Goal: Find specific page/section: Find specific page/section

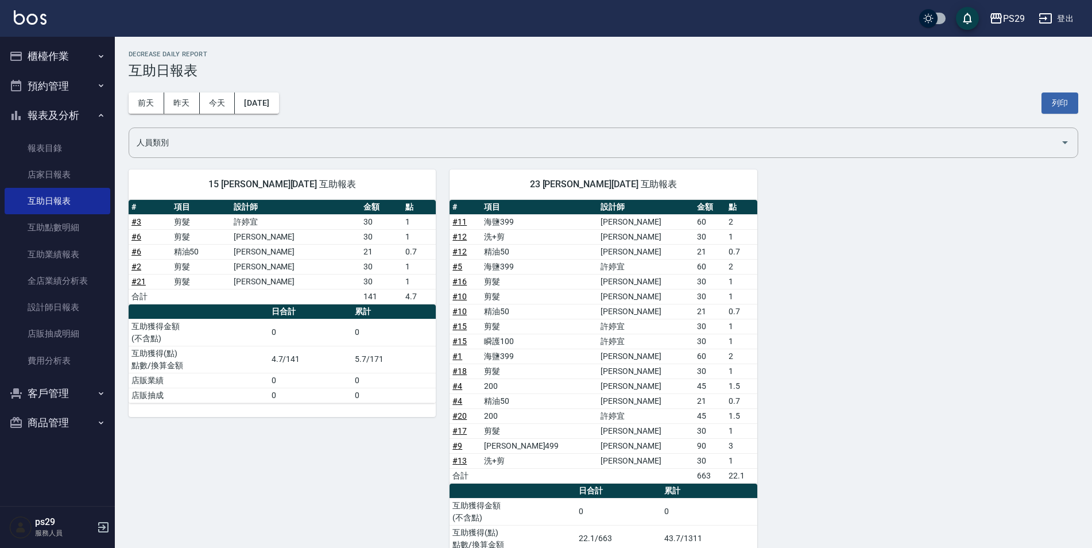
scroll to position [5, 0]
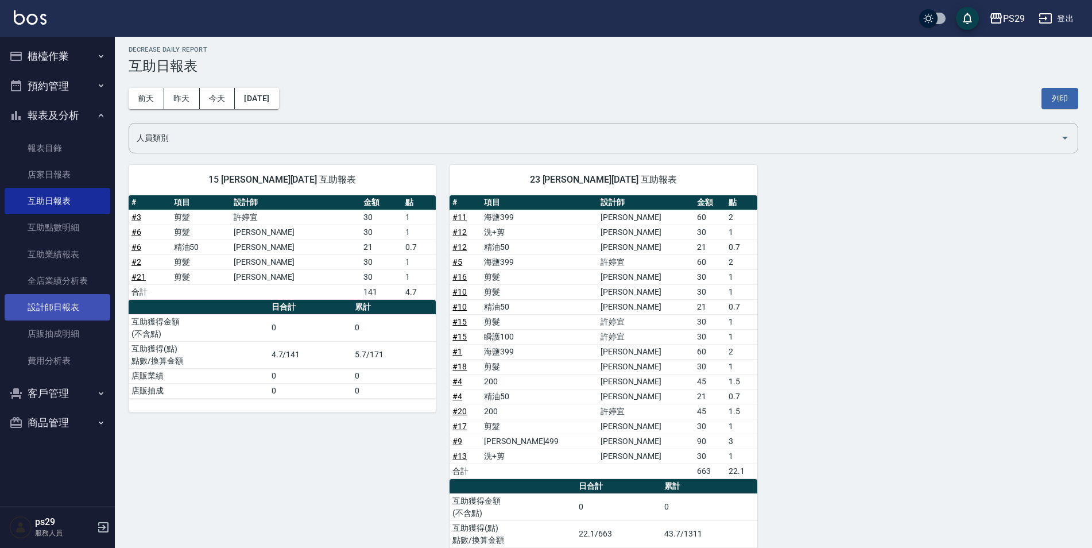
click at [85, 310] on link "設計師日報表" at bounding box center [58, 307] width 106 height 26
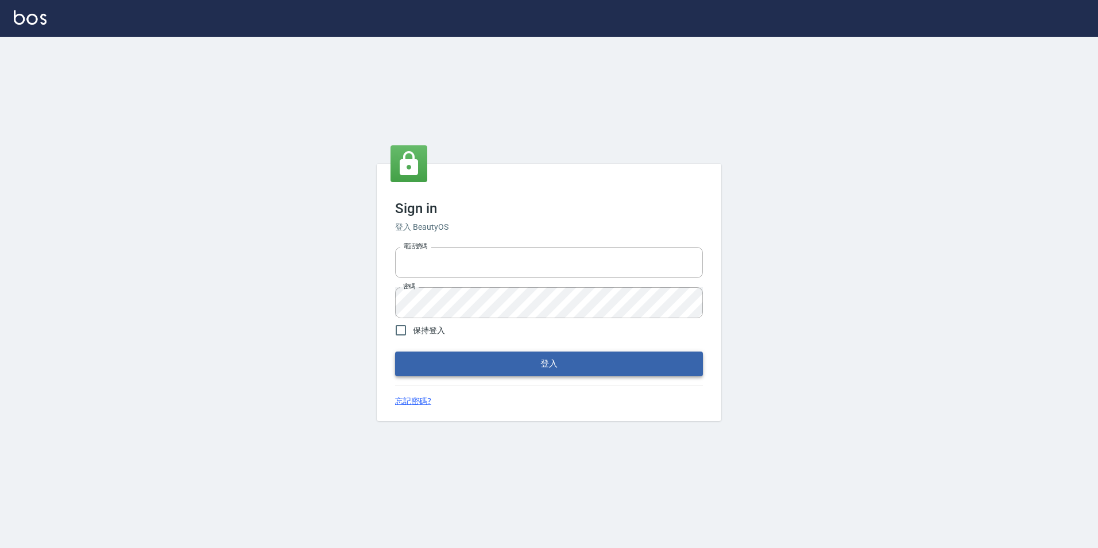
type input "0422269797"
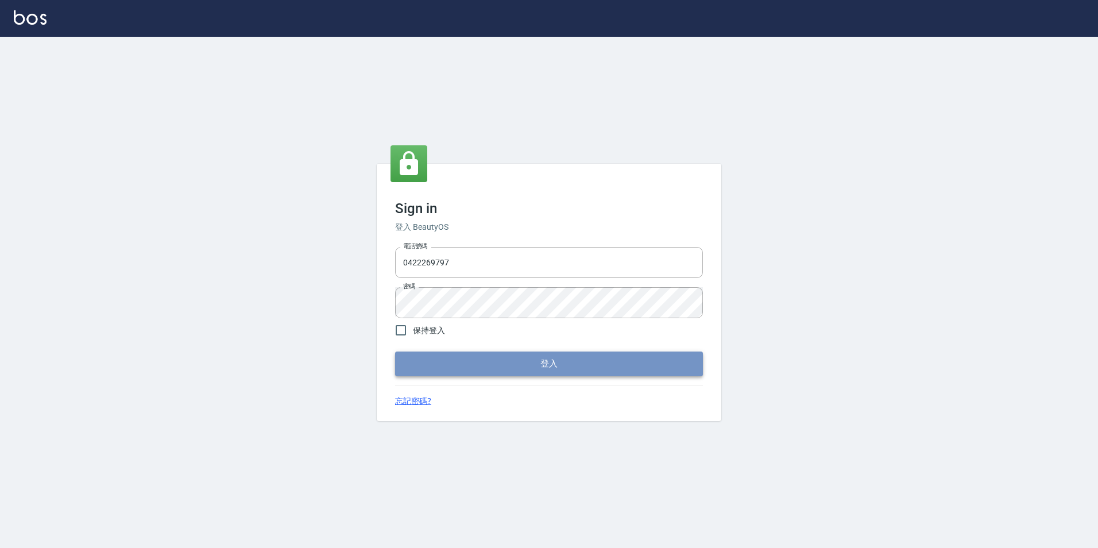
click at [611, 360] on button "登入" at bounding box center [549, 363] width 308 height 24
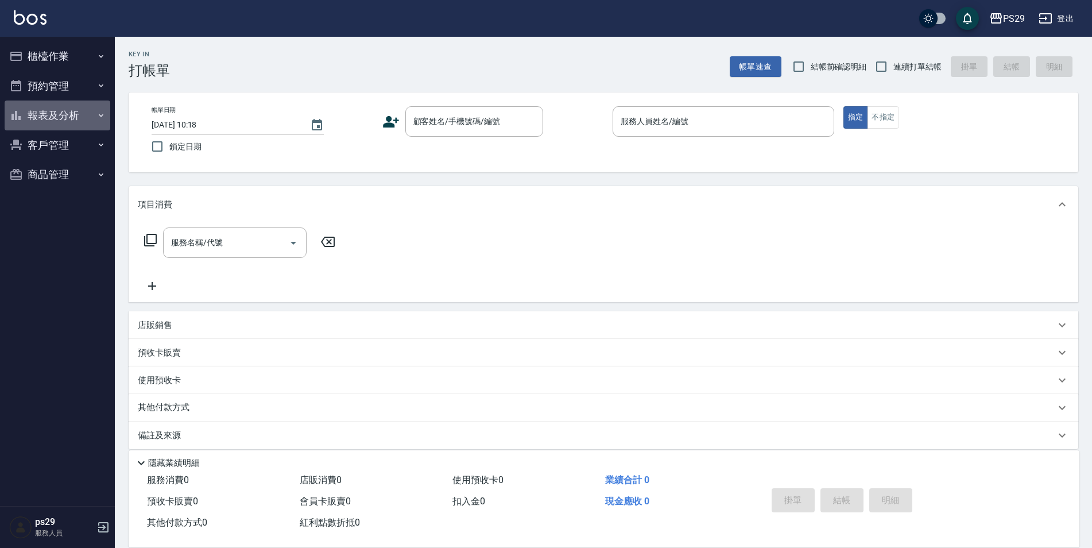
click at [59, 119] on button "報表及分析" at bounding box center [58, 115] width 106 height 30
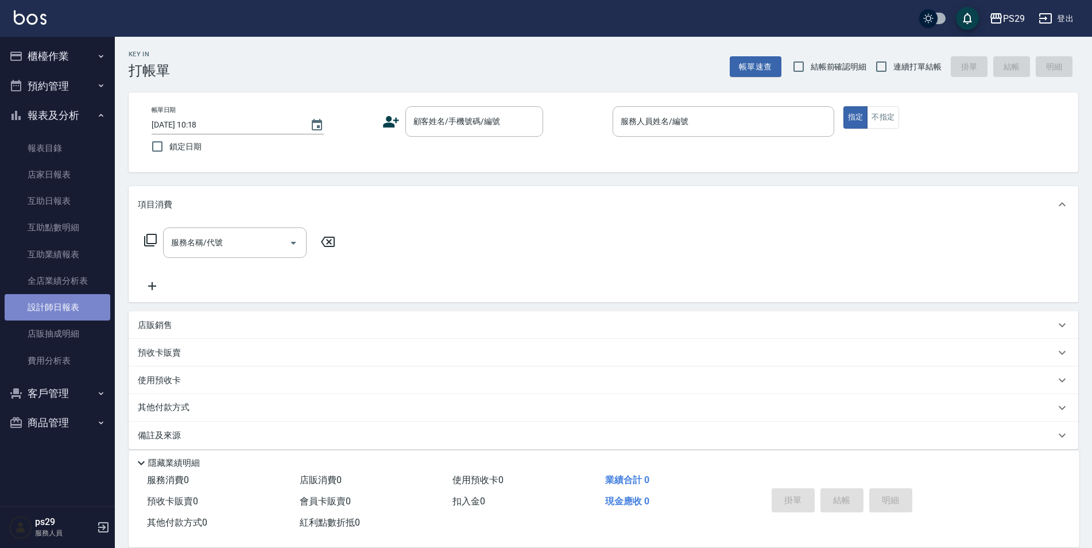
click at [77, 311] on link "設計師日報表" at bounding box center [58, 307] width 106 height 26
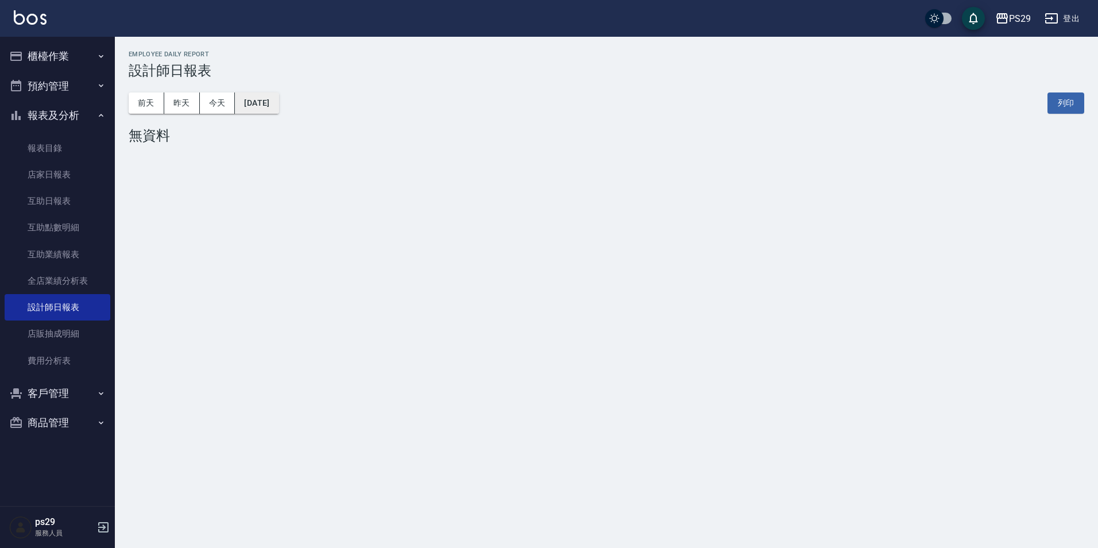
click at [277, 102] on button "2025/09/05" at bounding box center [257, 102] width 44 height 21
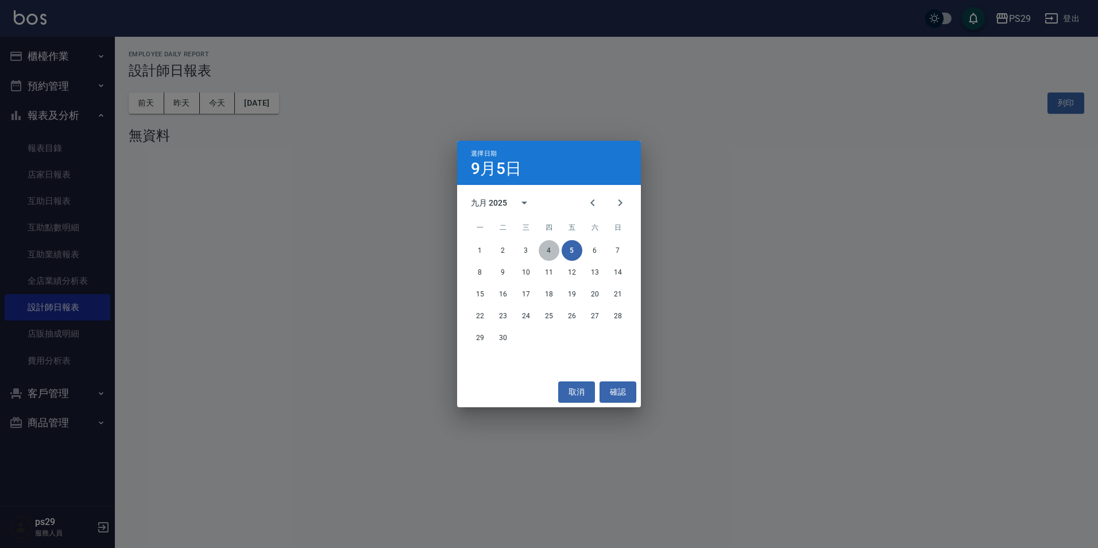
click at [549, 253] on button "4" at bounding box center [548, 250] width 21 height 21
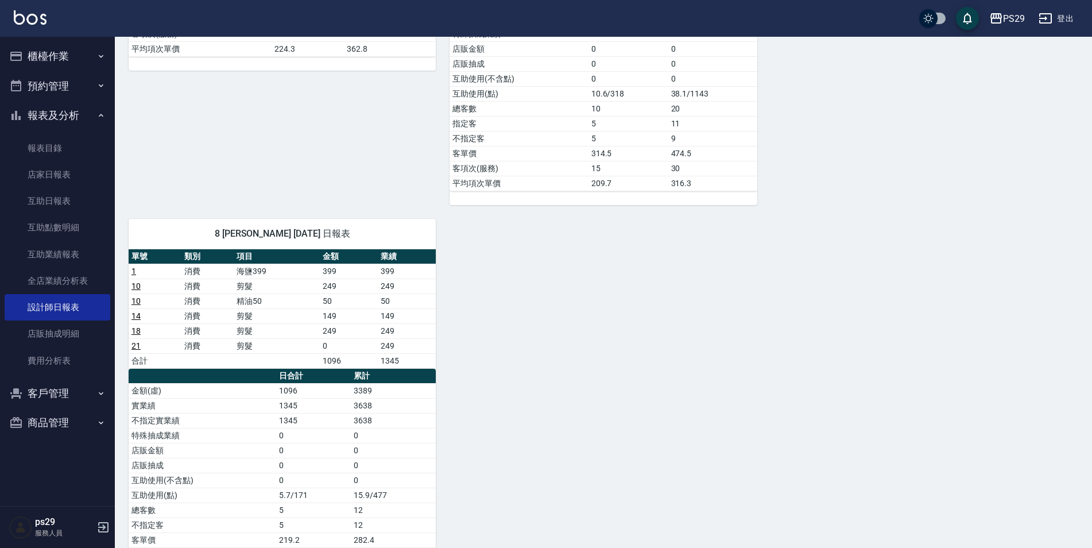
scroll to position [517, 0]
